Goal: Find specific page/section: Find specific page/section

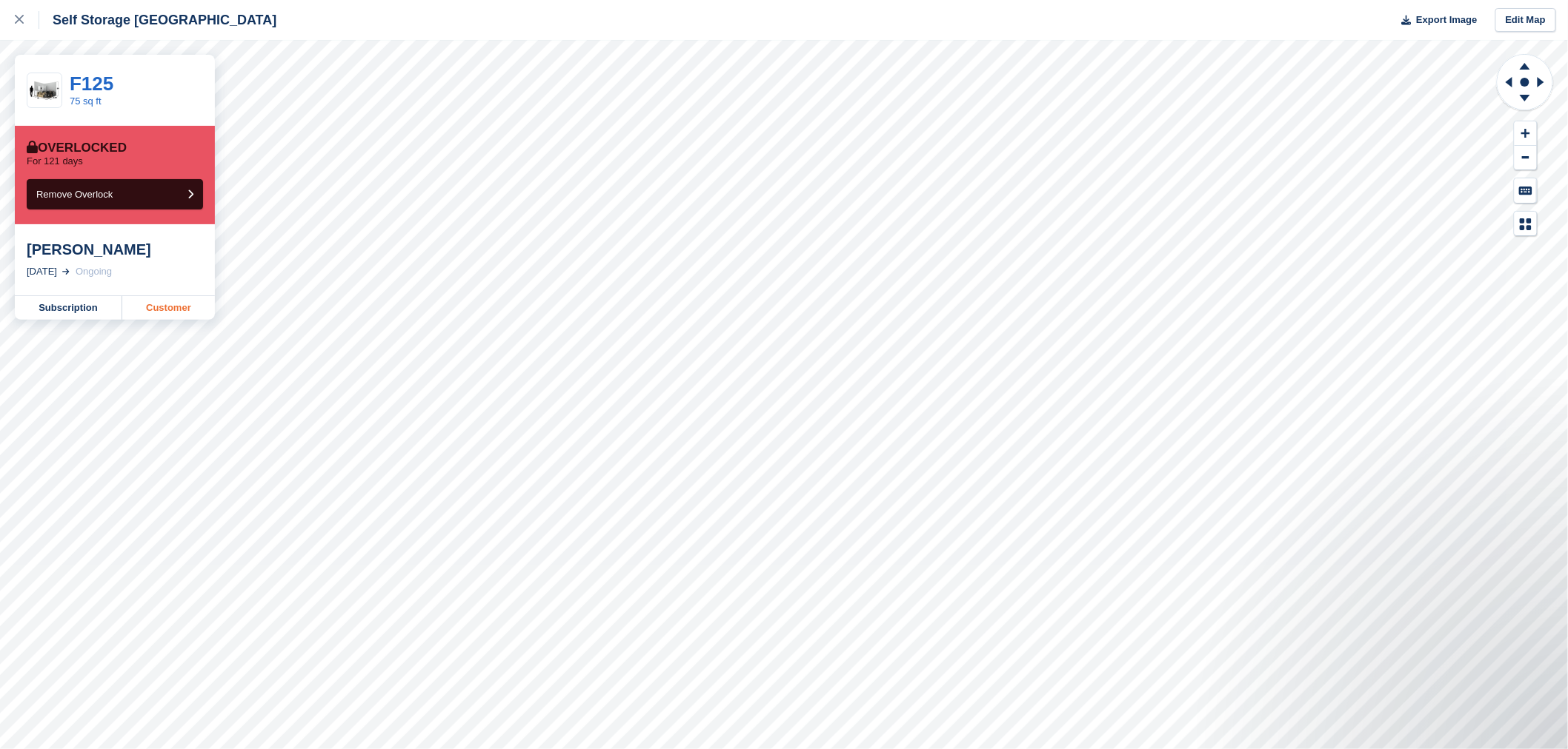
click at [202, 306] on link "Customer" at bounding box center [168, 308] width 92 height 24
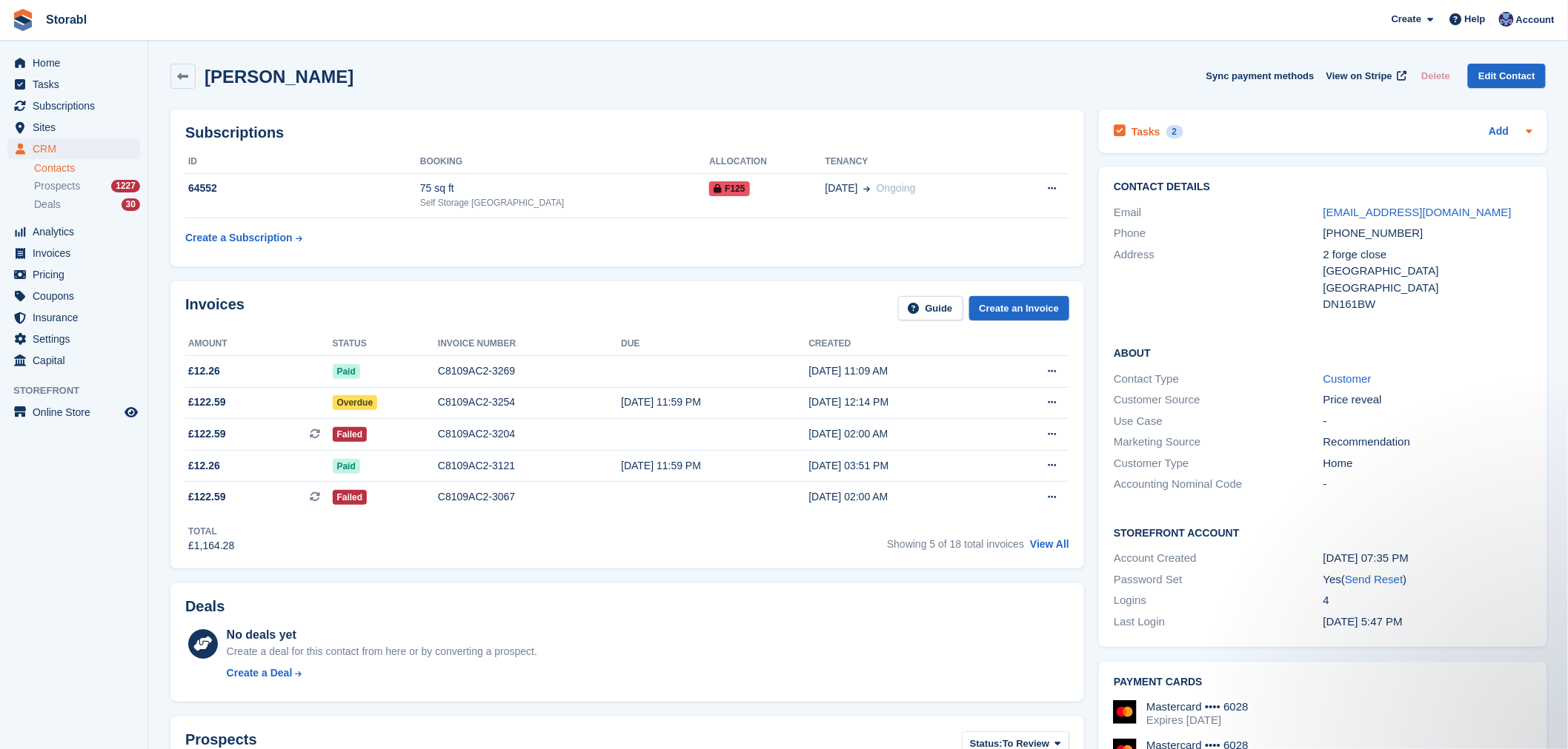
click at [1202, 136] on div "Tasks 2 Add" at bounding box center [1323, 131] width 418 height 20
